Goal: Book appointment/travel/reservation

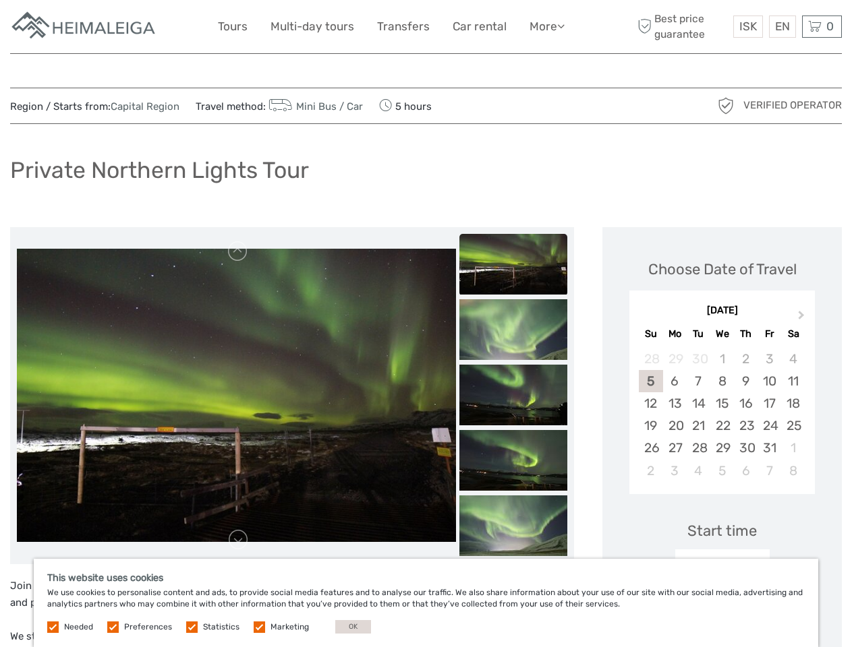
click at [545, 26] on link "More" at bounding box center [546, 27] width 35 height 20
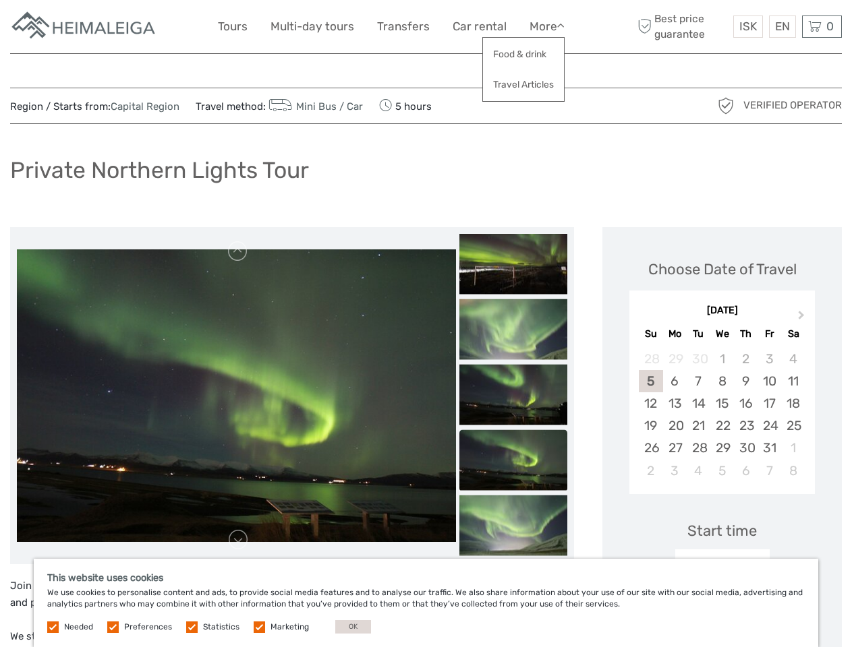
click at [562, 26] on icon at bounding box center [560, 25] width 7 height 11
click at [747, 26] on span "ISK" at bounding box center [748, 26] width 18 height 13
click at [781, 26] on div "EN English Español Deutsch" at bounding box center [782, 27] width 27 height 22
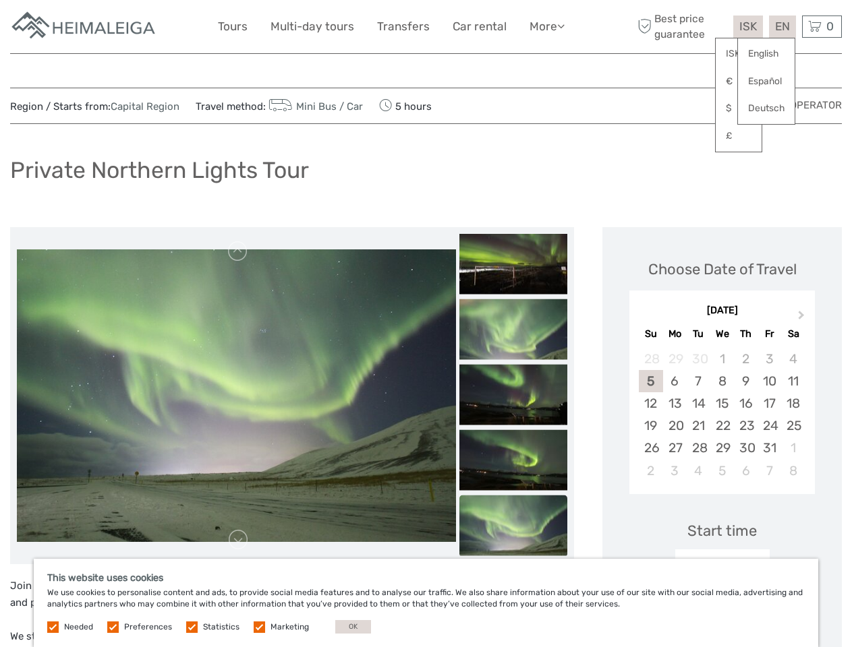
click at [821, 26] on div "0 Items Total 0 ISK Checkout The shopping cart is empty." at bounding box center [822, 27] width 40 height 22
click at [236, 396] on img at bounding box center [236, 395] width 439 height 293
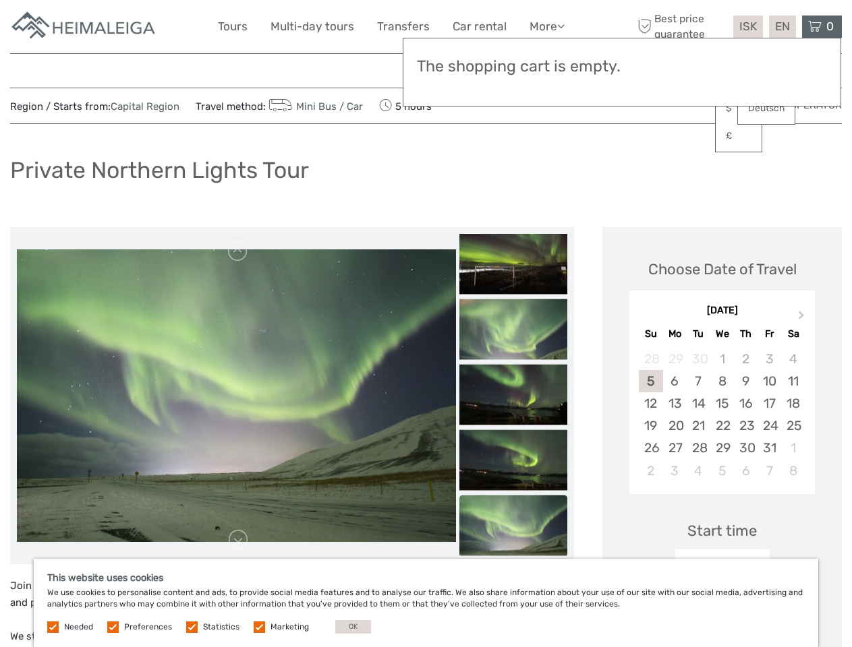
click at [513, 264] on img at bounding box center [513, 263] width 108 height 61
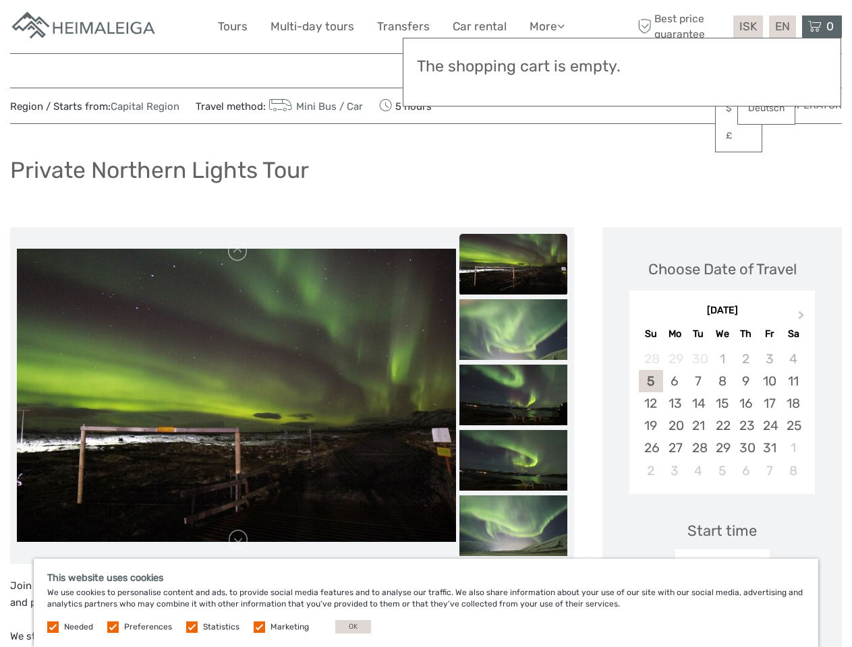
click at [513, 329] on img at bounding box center [513, 329] width 108 height 61
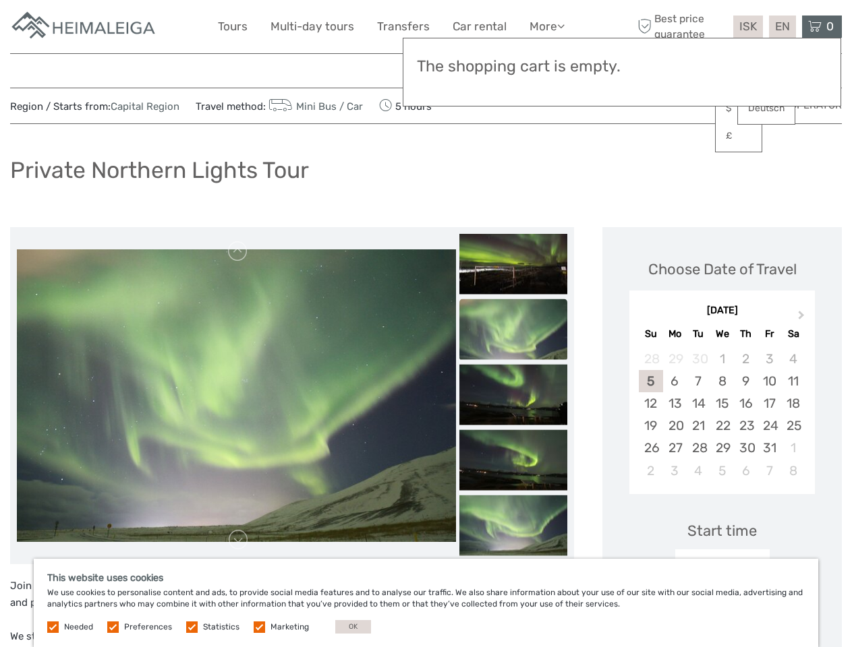
click at [513, 394] on img at bounding box center [513, 394] width 108 height 61
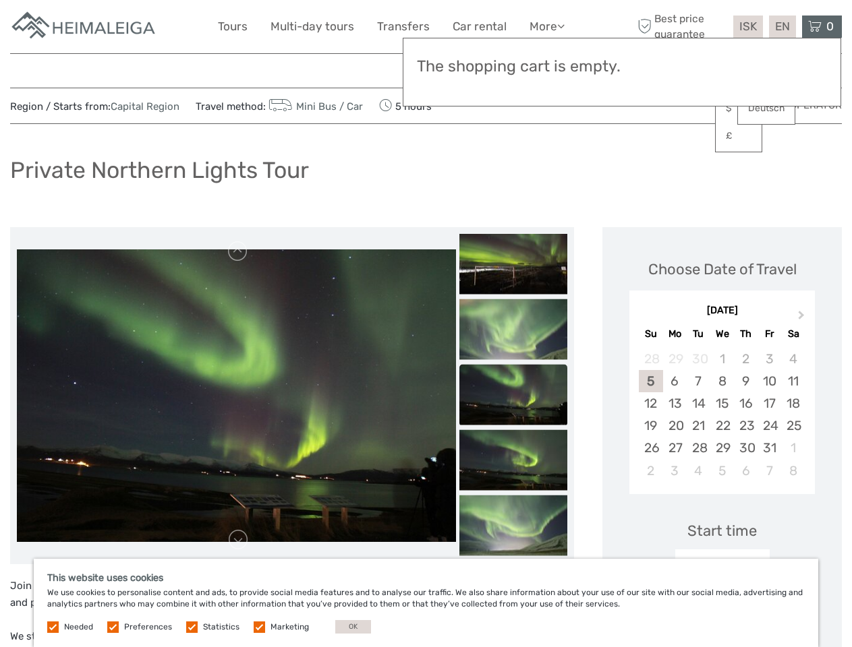
click at [513, 460] on img at bounding box center [513, 459] width 108 height 61
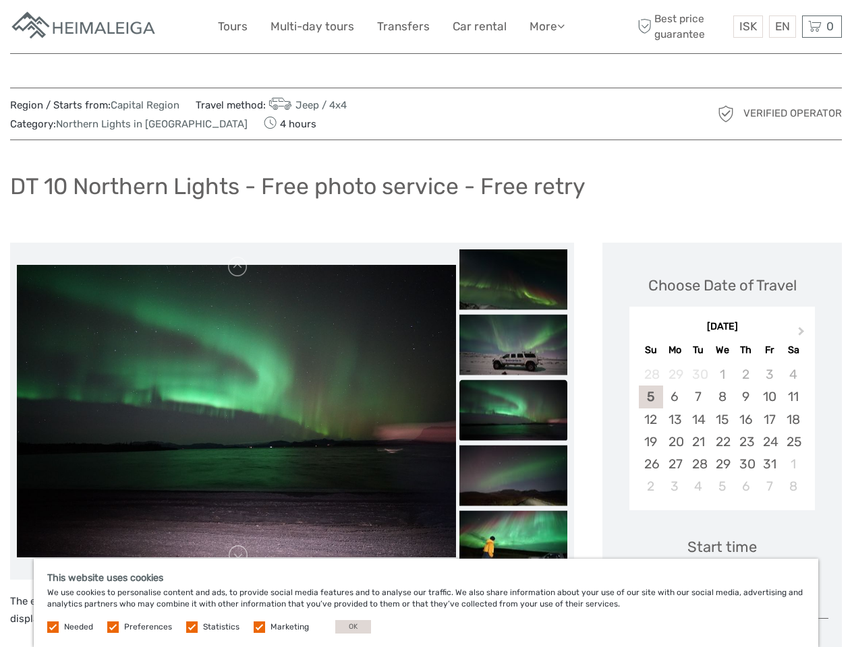
click at [545, 26] on link "More" at bounding box center [546, 27] width 35 height 20
click at [562, 26] on icon at bounding box center [560, 25] width 7 height 11
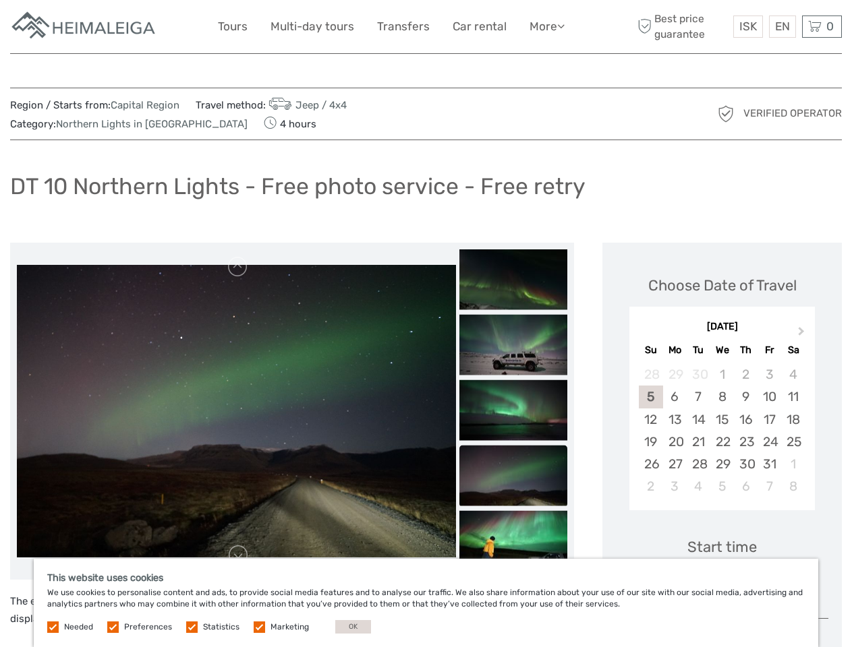
click at [747, 26] on span "ISK" at bounding box center [748, 26] width 18 height 13
click at [781, 26] on div "EN English Español Deutsch" at bounding box center [782, 27] width 27 height 22
click at [821, 26] on div "0 Items Total 0 ISK Checkout The shopping cart is empty." at bounding box center [822, 27] width 40 height 22
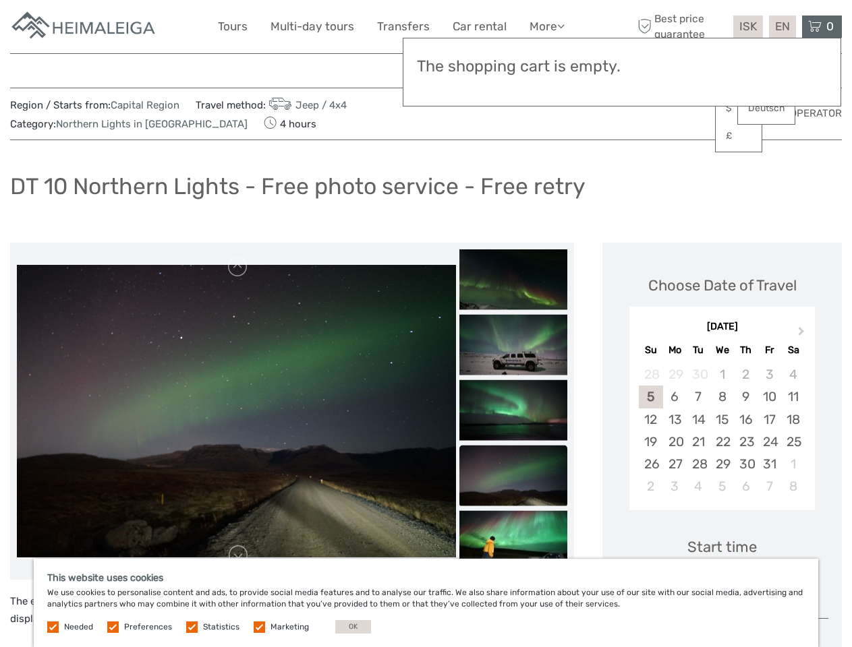
click at [236, 411] on img at bounding box center [236, 411] width 439 height 293
click at [238, 267] on link at bounding box center [238, 267] width 22 height 22
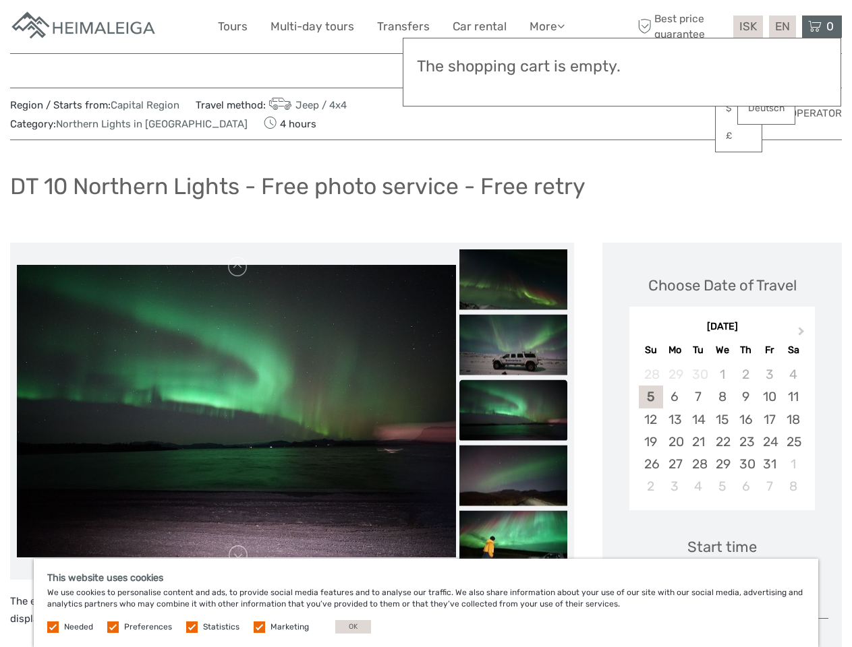
click at [238, 556] on link at bounding box center [238, 556] width 22 height 22
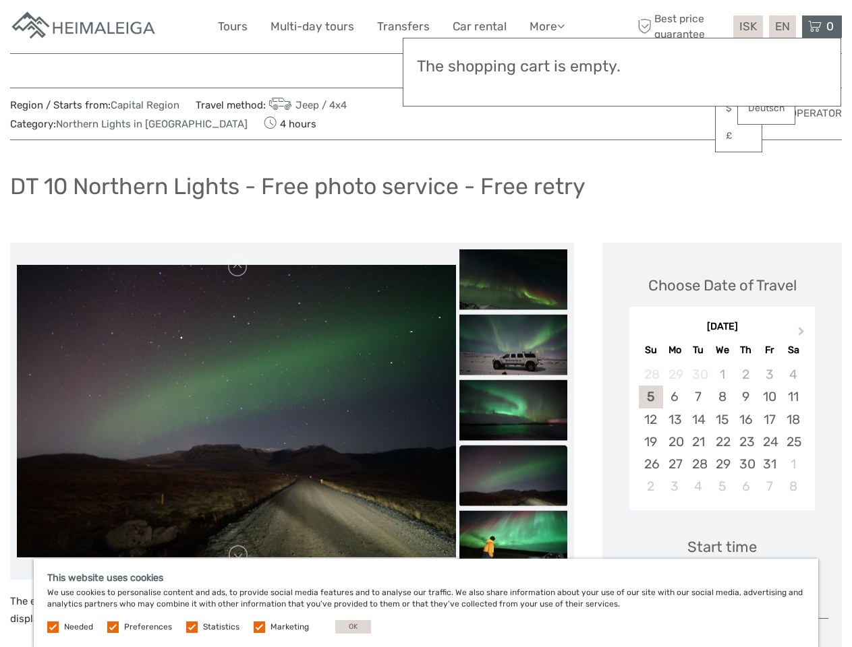
click at [513, 84] on div "Items Total 0 ISK Checkout The shopping cart is empty." at bounding box center [621, 72] width 438 height 69
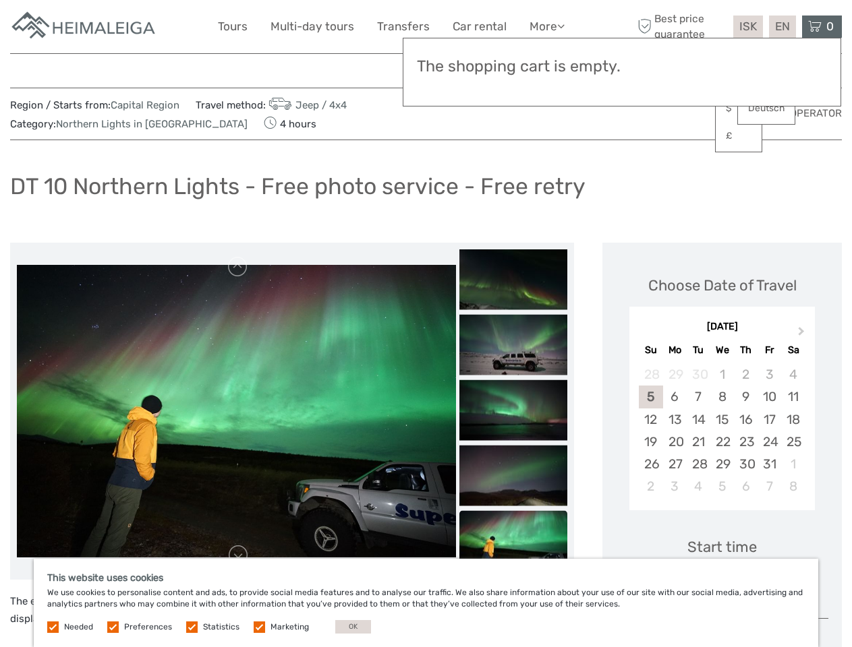
click at [513, 84] on div "Items Total 0 ISK Checkout The shopping cart is empty." at bounding box center [621, 72] width 438 height 69
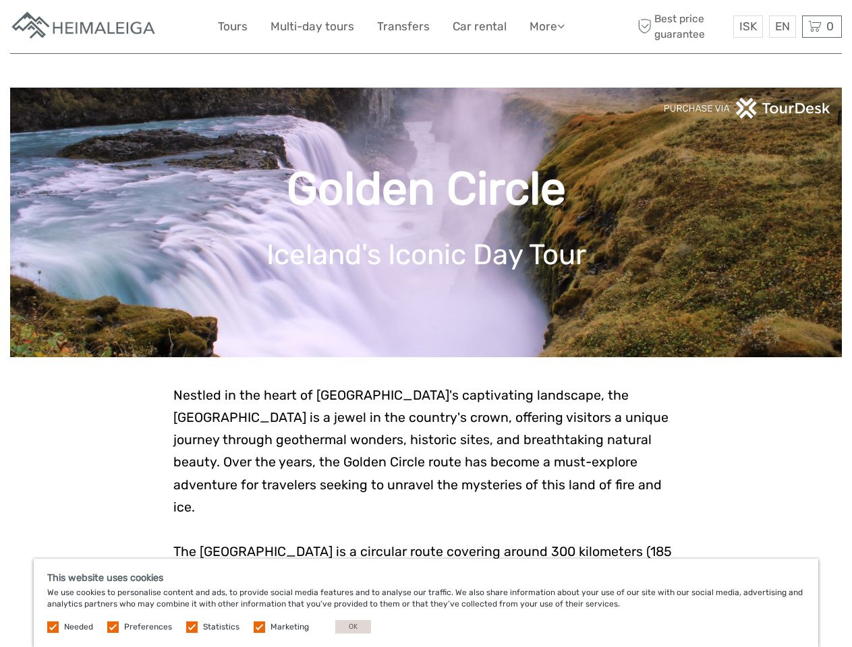
click at [562, 26] on icon at bounding box center [560, 25] width 7 height 11
click at [347, 627] on button "OK" at bounding box center [353, 626] width 36 height 13
